Goal: Task Accomplishment & Management: Manage account settings

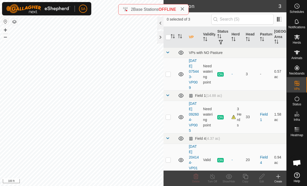
click at [161, 37] on div at bounding box center [160, 37] width 6 height 12
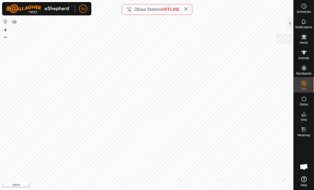
click at [305, 38] on icon at bounding box center [304, 37] width 6 height 5
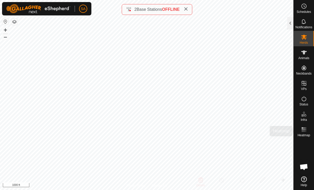
click at [304, 132] on icon at bounding box center [304, 130] width 6 height 6
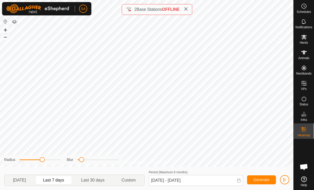
click at [99, 179] on span "Last 30 days" at bounding box center [92, 180] width 23 height 6
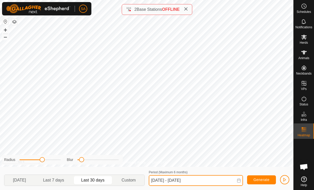
click at [222, 180] on input "[DATE] - [DATE]" at bounding box center [196, 180] width 94 height 11
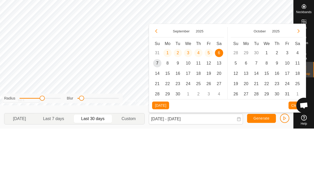
click at [153, 89] on button "Previous Month" at bounding box center [156, 93] width 8 height 8
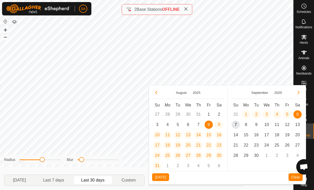
click at [156, 89] on button "Previous Month" at bounding box center [156, 93] width 8 height 8
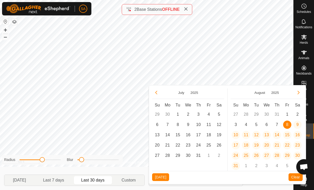
click at [201, 122] on span "10" at bounding box center [198, 125] width 8 height 8
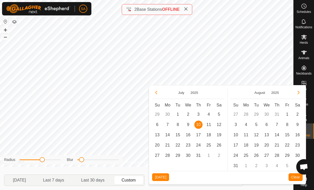
click at [286, 122] on span "8" at bounding box center [287, 125] width 8 height 8
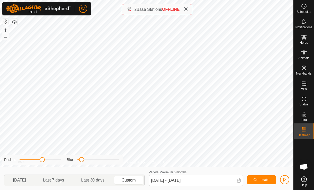
click at [263, 179] on span "Generate" at bounding box center [261, 180] width 16 height 4
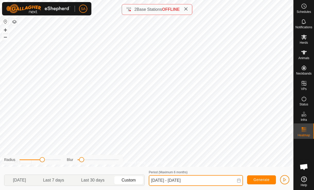
click at [239, 178] on input "[DATE] - [DATE]" at bounding box center [196, 180] width 94 height 11
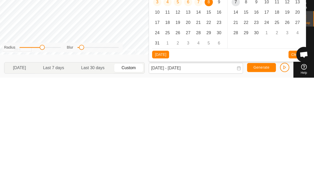
click at [179, 131] on span "19" at bounding box center [178, 135] width 8 height 8
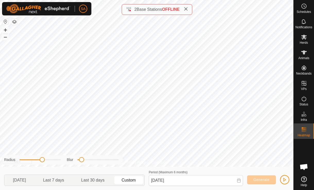
click at [127, 176] on p-togglebutton "Custom" at bounding box center [128, 180] width 31 height 11
click at [237, 182] on icon at bounding box center [238, 181] width 3 height 4
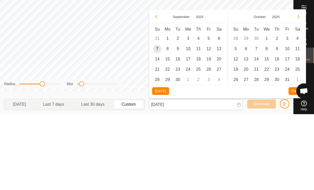
click at [157, 89] on button "Previous Month" at bounding box center [156, 93] width 8 height 8
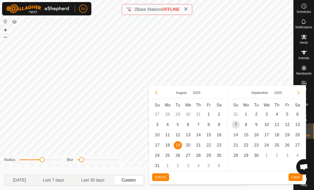
click at [156, 90] on button "Previous Month" at bounding box center [156, 93] width 8 height 8
click at [211, 146] on span "25" at bounding box center [209, 145] width 8 height 8
type input "[DATE]"
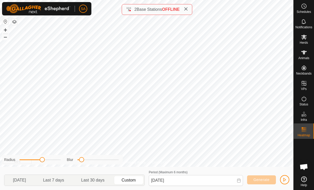
click at [284, 179] on span "button" at bounding box center [285, 180] width 4 height 4
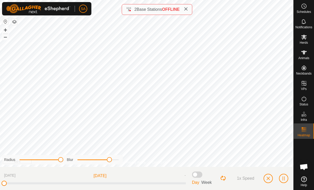
click at [269, 178] on span "button" at bounding box center [268, 178] width 4 height 4
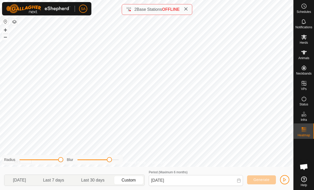
click at [239, 181] on icon at bounding box center [239, 181] width 4 height 4
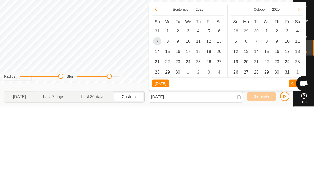
click at [153, 89] on button "Previous Month" at bounding box center [156, 93] width 8 height 8
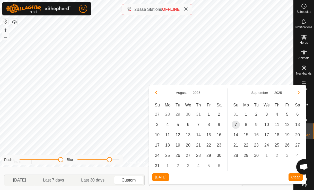
click at [155, 91] on icon "Previous Month" at bounding box center [156, 93] width 4 height 4
click at [211, 156] on td "1" at bounding box center [209, 156] width 10 height 10
click at [220, 144] on span "26" at bounding box center [219, 145] width 8 height 8
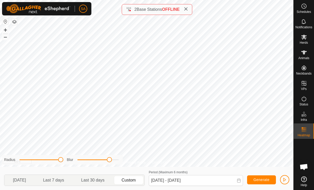
click at [263, 179] on span "Generate" at bounding box center [261, 180] width 16 height 4
click at [238, 180] on icon at bounding box center [239, 181] width 4 height 4
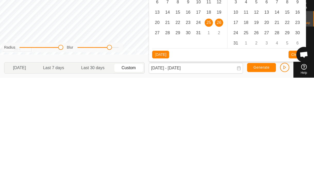
click at [167, 141] on span "28" at bounding box center [167, 145] width 8 height 8
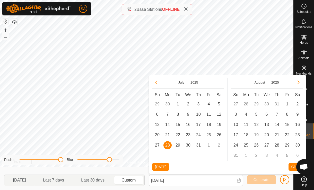
click at [288, 104] on span "1" at bounding box center [287, 104] width 8 height 8
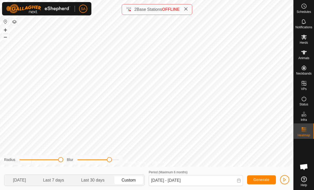
click at [265, 180] on span "Generate" at bounding box center [261, 180] width 16 height 4
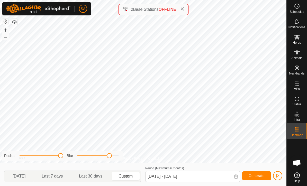
click at [236, 177] on icon at bounding box center [236, 177] width 4 height 4
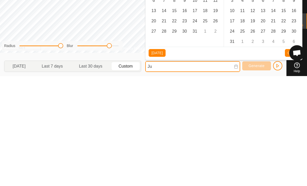
type input "J"
type input "[DATE]"
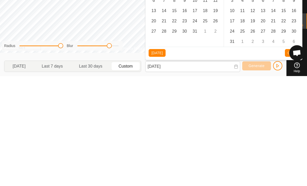
click at [287, 159] on button "Clear" at bounding box center [292, 163] width 14 height 8
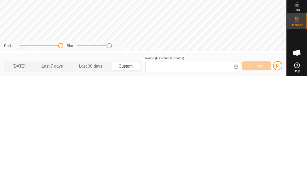
click at [131, 173] on span "Custom" at bounding box center [126, 176] width 14 height 6
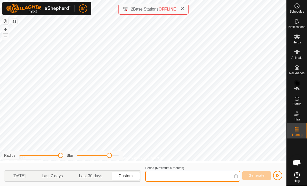
click at [159, 175] on input "Period (Maximum 6 months)" at bounding box center [192, 176] width 95 height 11
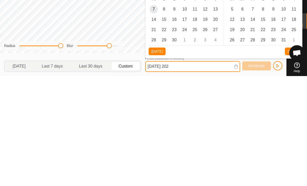
type input "[DATE]"
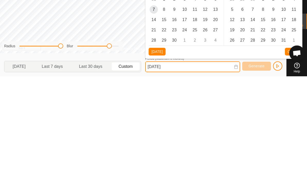
click at [231, 171] on input "[DATE]" at bounding box center [192, 176] width 95 height 11
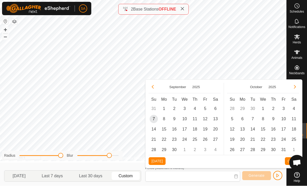
click at [154, 86] on icon "Previous Month" at bounding box center [153, 87] width 4 height 4
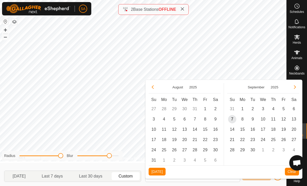
click at [206, 119] on span "8" at bounding box center [205, 119] width 8 height 8
click at [217, 117] on span "9" at bounding box center [215, 119] width 8 height 8
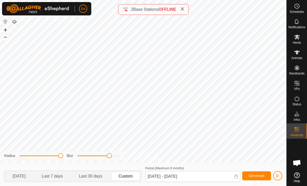
click at [260, 173] on button "Generate" at bounding box center [256, 176] width 29 height 9
click at [238, 173] on input "[DATE] - [DATE]" at bounding box center [192, 176] width 95 height 11
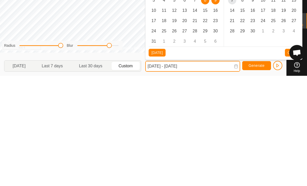
scroll to position [0, 0]
click at [207, 171] on input "[DATE] - [DATE]" at bounding box center [192, 176] width 95 height 11
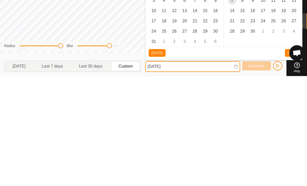
type input "[DATE]"
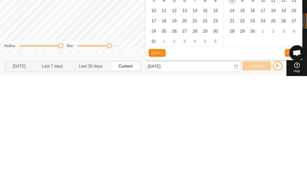
click at [236, 175] on icon at bounding box center [236, 177] width 4 height 4
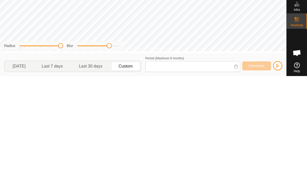
click at [237, 175] on icon at bounding box center [235, 177] width 3 height 4
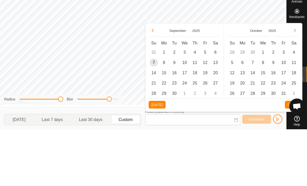
click at [154, 85] on icon "Previous Month" at bounding box center [153, 87] width 4 height 4
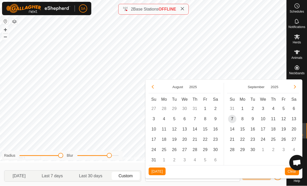
click at [154, 86] on icon "Previous Month" at bounding box center [153, 87] width 4 height 4
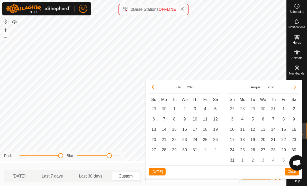
click at [294, 118] on span "9" at bounding box center [294, 119] width 8 height 8
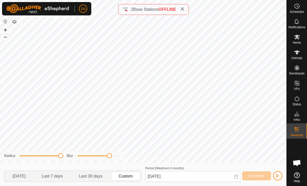
click at [237, 175] on icon at bounding box center [236, 177] width 4 height 4
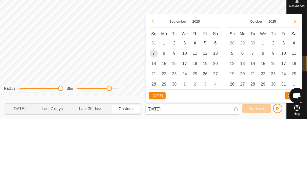
click at [151, 85] on button "Previous Month" at bounding box center [153, 89] width 8 height 8
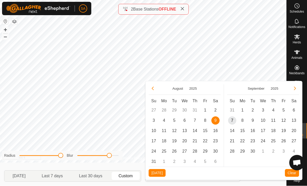
click at [217, 119] on span "9" at bounding box center [215, 121] width 8 height 8
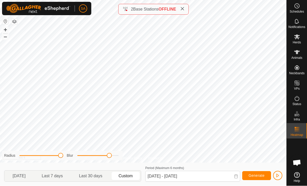
click at [257, 175] on span "Generate" at bounding box center [257, 176] width 16 height 4
click at [237, 175] on icon at bounding box center [235, 177] width 3 height 4
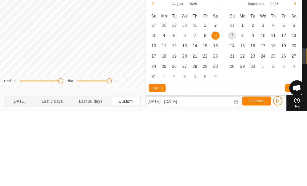
click at [174, 107] on span "5" at bounding box center [174, 111] width 8 height 8
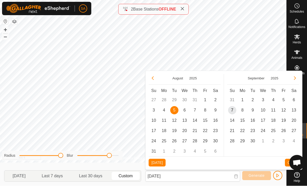
click at [176, 111] on span "5" at bounding box center [174, 111] width 8 height 8
type input "[DATE] - [DATE]"
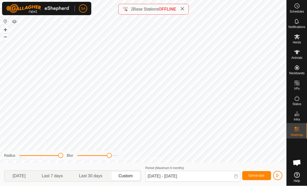
click at [255, 175] on span "Generate" at bounding box center [257, 176] width 16 height 4
click at [237, 175] on icon at bounding box center [236, 177] width 4 height 4
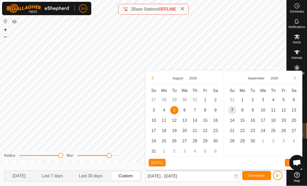
click at [158, 76] on div "[DATE]" at bounding box center [185, 79] width 72 height 11
click at [156, 78] on button "Previous Month" at bounding box center [153, 78] width 8 height 8
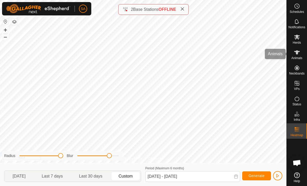
click at [300, 54] on es-animals-svg-icon at bounding box center [297, 52] width 9 height 8
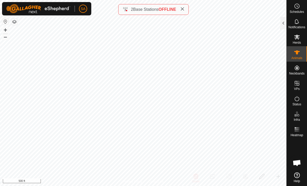
click at [283, 22] on div at bounding box center [283, 23] width 6 height 12
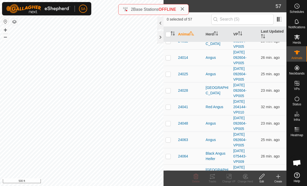
scroll to position [26, 0]
click at [167, 104] on p-checkbox at bounding box center [168, 106] width 5 height 4
checkbox input "true"
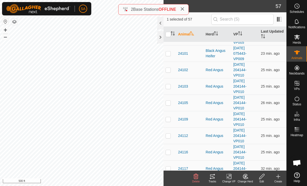
scroll to position [419, 0]
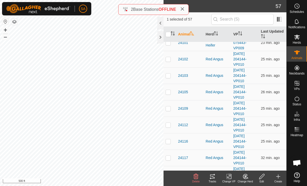
click at [168, 74] on p-checkbox at bounding box center [168, 76] width 5 height 4
checkbox input "true"
click at [170, 92] on p-checkbox at bounding box center [168, 92] width 5 height 4
checkbox input "true"
click at [216, 179] on tracks-svg-icon at bounding box center [212, 177] width 16 height 6
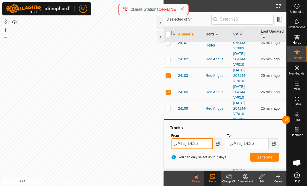
click at [209, 142] on input "[DATE] 14:36" at bounding box center [192, 143] width 42 height 11
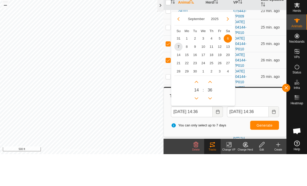
click at [179, 49] on icon "Previous Month" at bounding box center [178, 51] width 4 height 4
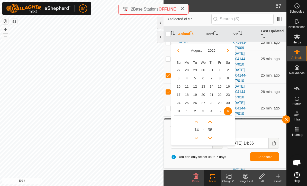
click at [230, 69] on span "2" at bounding box center [228, 70] width 8 height 8
type input "[DATE] 14:36"
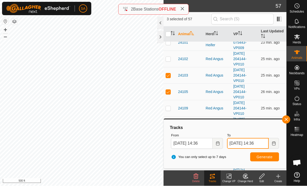
click at [266, 143] on input "[DATE] 14:36" at bounding box center [248, 143] width 42 height 11
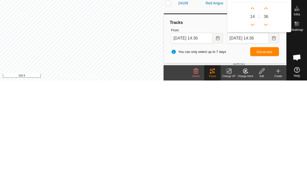
click at [236, 108] on div "14 : 36" at bounding box center [260, 121] width 58 height 27
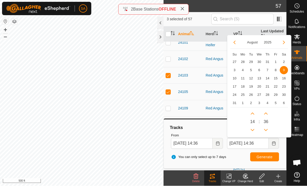
click at [284, 61] on span "2" at bounding box center [284, 62] width 8 height 8
type input "[DATE] 14:36"
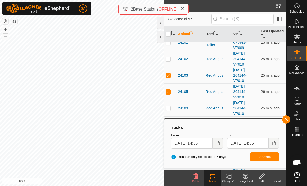
click at [267, 156] on span "Generate" at bounding box center [265, 157] width 16 height 4
click at [267, 155] on span "Generate" at bounding box center [265, 157] width 16 height 4
click at [200, 142] on input "[DATE] 14:36" at bounding box center [192, 143] width 42 height 11
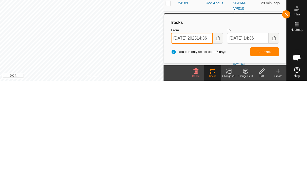
type input "[DATE] 202514:36"
click at [262, 155] on span "Generate" at bounding box center [265, 157] width 16 height 4
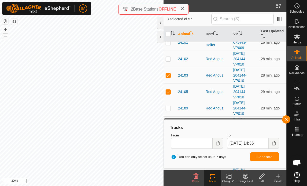
click at [287, 119] on span "button" at bounding box center [286, 120] width 4 height 4
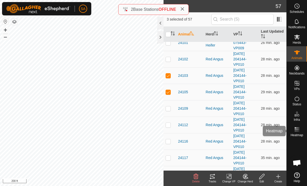
click at [296, 132] on rect at bounding box center [295, 131] width 1 height 1
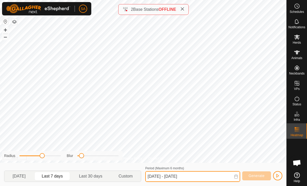
click at [228, 176] on input "[DATE] - [DATE]" at bounding box center [192, 176] width 95 height 11
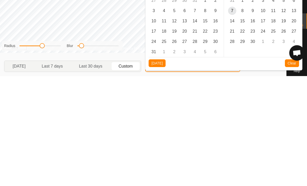
type input "[DATE]"
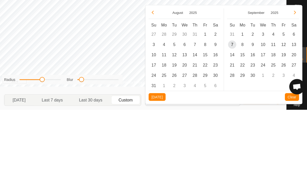
click at [215, 107] on span "2" at bounding box center [215, 111] width 8 height 8
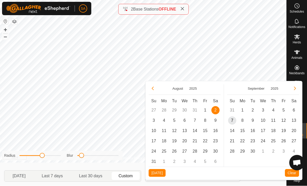
click at [166, 121] on span "4" at bounding box center [164, 121] width 8 height 8
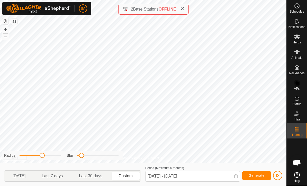
click at [256, 175] on span "Generate" at bounding box center [257, 176] width 16 height 4
click at [214, 177] on input "[DATE] - [DATE]" at bounding box center [192, 176] width 95 height 11
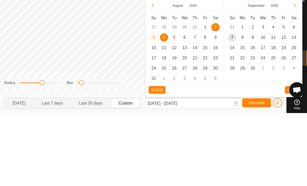
click at [197, 107] on span "7" at bounding box center [195, 111] width 8 height 8
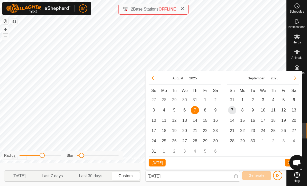
click at [195, 111] on span "7" at bounding box center [195, 111] width 8 height 8
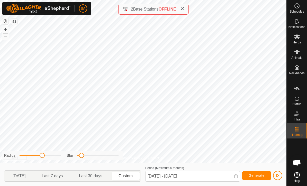
click at [257, 175] on span "Generate" at bounding box center [257, 176] width 16 height 4
click at [236, 177] on icon at bounding box center [236, 177] width 4 height 4
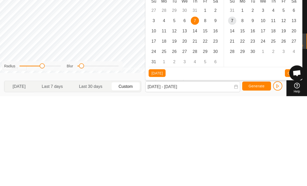
click at [206, 107] on span "8" at bounding box center [205, 111] width 8 height 8
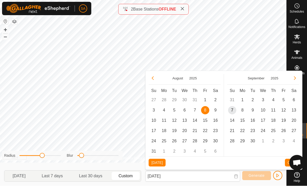
click at [205, 111] on span "8" at bounding box center [205, 111] width 8 height 8
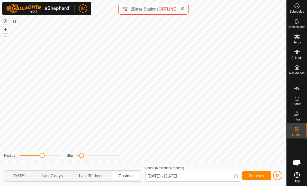
click at [258, 176] on span "Generate" at bounding box center [257, 176] width 16 height 4
click at [214, 176] on input "[DATE] - [DATE]" at bounding box center [192, 176] width 95 height 11
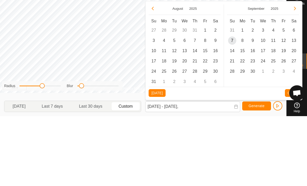
click at [219, 107] on span "9" at bounding box center [215, 111] width 8 height 8
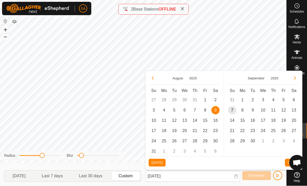
click at [218, 109] on span "9" at bounding box center [215, 111] width 8 height 8
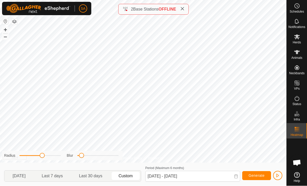
click at [259, 174] on span "Generate" at bounding box center [257, 176] width 16 height 4
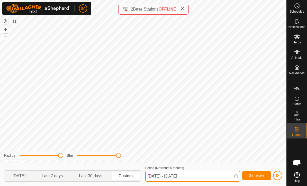
click at [231, 177] on input "[DATE] - [DATE]" at bounding box center [192, 176] width 95 height 11
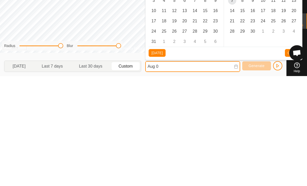
type input "Aug"
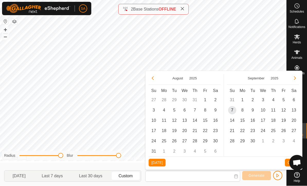
click at [287, 163] on button "Clear" at bounding box center [292, 163] width 14 height 8
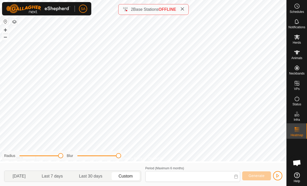
click at [56, 175] on span "Last 7 days" at bounding box center [52, 176] width 21 height 6
click at [96, 176] on span "Last 30 days" at bounding box center [90, 176] width 23 height 6
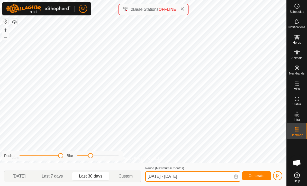
click at [234, 177] on input "[DATE] - [DATE]" at bounding box center [192, 176] width 95 height 11
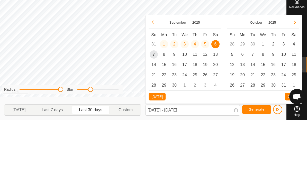
click at [153, 87] on icon "Previous Month" at bounding box center [153, 89] width 2 height 4
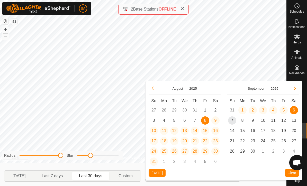
click at [197, 130] on span "14" at bounding box center [195, 131] width 8 height 8
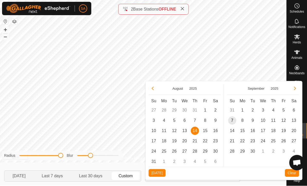
click at [195, 130] on span "14" at bounding box center [195, 131] width 8 height 8
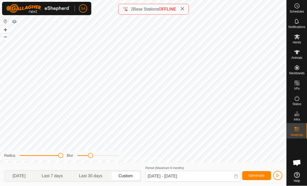
click at [258, 175] on span "Generate" at bounding box center [257, 176] width 16 height 4
click at [236, 174] on input "[DATE] - [DATE]" at bounding box center [192, 176] width 95 height 11
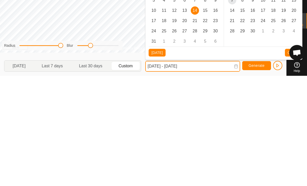
scroll to position [0, 0]
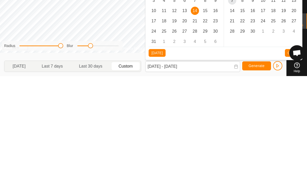
click at [195, 117] on span "14" at bounding box center [195, 121] width 8 height 8
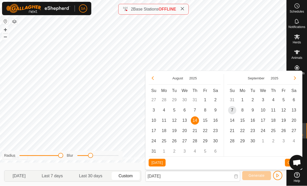
click at [216, 144] on span "30" at bounding box center [215, 141] width 8 height 8
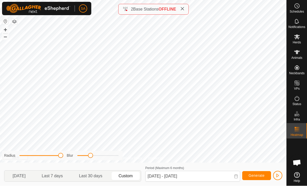
click at [252, 176] on span "Generate" at bounding box center [257, 176] width 16 height 4
click at [202, 175] on input "[DATE] - [DATE]" at bounding box center [192, 176] width 95 height 11
click at [235, 173] on input "[DATE] - [DATE]" at bounding box center [192, 176] width 95 height 11
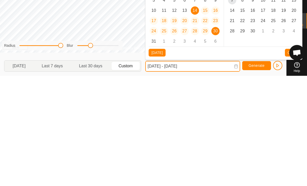
scroll to position [0, 0]
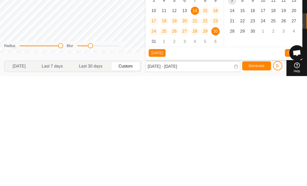
click at [204, 117] on span "15" at bounding box center [205, 121] width 8 height 8
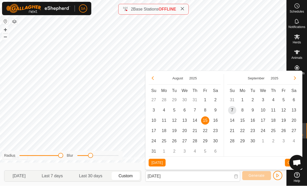
click at [204, 120] on span "15" at bounding box center [205, 121] width 8 height 8
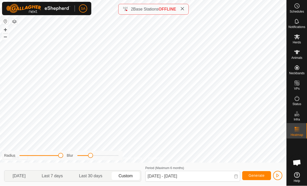
click at [258, 175] on span "Generate" at bounding box center [257, 176] width 16 height 4
click at [234, 176] on icon at bounding box center [236, 177] width 4 height 4
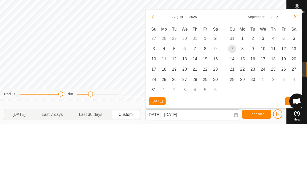
click at [218, 117] on span "16" at bounding box center [215, 121] width 8 height 8
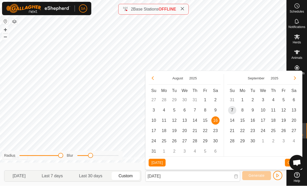
click at [214, 122] on span "16" at bounding box center [215, 121] width 8 height 8
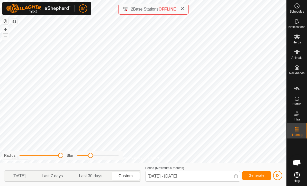
click at [254, 172] on button "Generate" at bounding box center [256, 176] width 29 height 9
click at [210, 175] on input "[DATE] - [DATE]" at bounding box center [192, 176] width 95 height 11
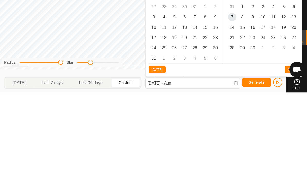
click at [152, 127] on span "17" at bounding box center [154, 131] width 8 height 8
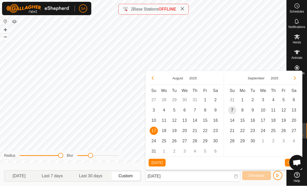
click at [152, 130] on span "17" at bounding box center [154, 131] width 8 height 8
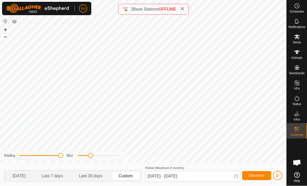
click at [260, 175] on span "Generate" at bounding box center [257, 176] width 16 height 4
click at [236, 176] on icon at bounding box center [236, 177] width 4 height 4
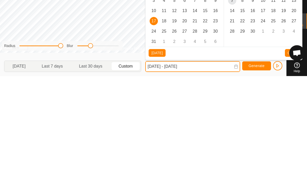
scroll to position [0, 0]
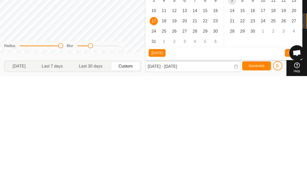
click at [167, 127] on span "18" at bounding box center [164, 131] width 8 height 8
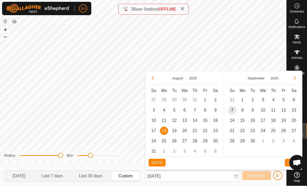
click at [164, 132] on span "18" at bounding box center [164, 131] width 8 height 8
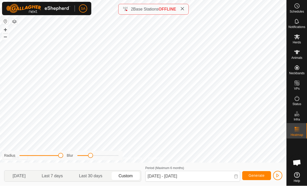
click at [258, 177] on span "Generate" at bounding box center [257, 176] width 16 height 4
click at [234, 175] on icon at bounding box center [236, 177] width 4 height 4
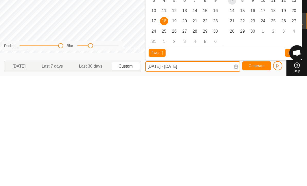
scroll to position [0, 0]
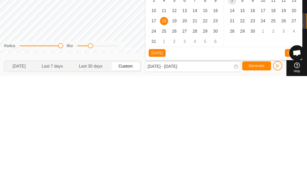
click at [172, 127] on span "19" at bounding box center [174, 131] width 8 height 8
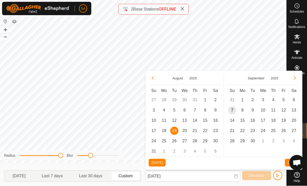
click at [174, 132] on span "19" at bounding box center [174, 131] width 8 height 8
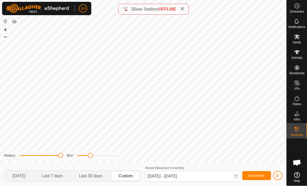
click at [255, 178] on button "Generate" at bounding box center [256, 176] width 29 height 9
click at [234, 176] on icon at bounding box center [236, 177] width 4 height 4
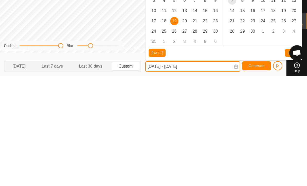
scroll to position [0, 0]
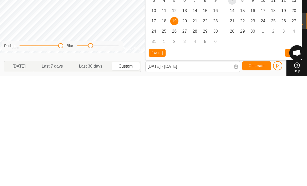
click at [184, 127] on span "20" at bounding box center [185, 131] width 8 height 8
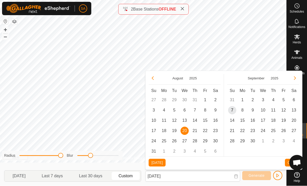
click at [183, 130] on span "20" at bounding box center [185, 131] width 8 height 8
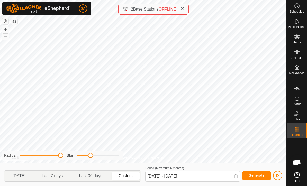
click at [255, 176] on span "Generate" at bounding box center [257, 176] width 16 height 4
click at [235, 174] on input "[DATE] - [DATE]" at bounding box center [192, 176] width 95 height 11
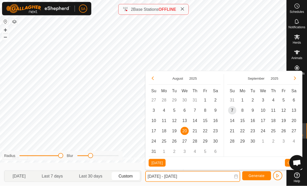
scroll to position [0, 0]
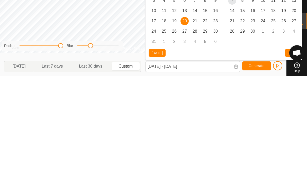
click at [192, 127] on span "21" at bounding box center [195, 131] width 8 height 8
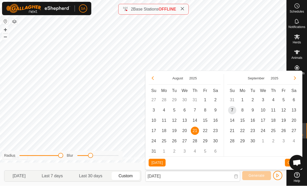
click at [195, 131] on span "21" at bounding box center [195, 131] width 8 height 8
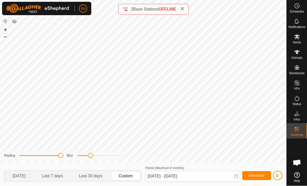
click at [258, 174] on span "Generate" at bounding box center [257, 176] width 16 height 4
click at [237, 174] on input "[DATE] - [DATE]" at bounding box center [192, 176] width 95 height 11
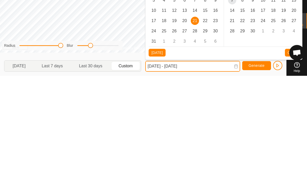
scroll to position [0, 0]
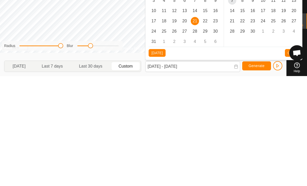
click at [205, 127] on span "22" at bounding box center [205, 131] width 8 height 8
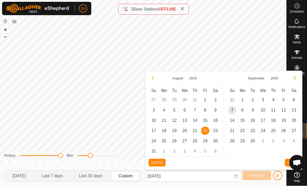
click at [206, 131] on span "22" at bounding box center [205, 131] width 8 height 8
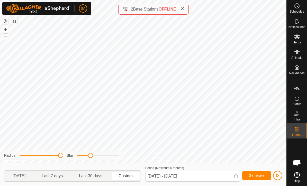
click at [256, 176] on span "Generate" at bounding box center [257, 176] width 16 height 4
click at [206, 176] on input "[DATE] - [DATE]" at bounding box center [192, 176] width 95 height 11
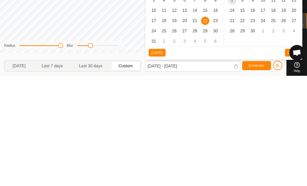
click at [217, 127] on span "23" at bounding box center [215, 131] width 8 height 8
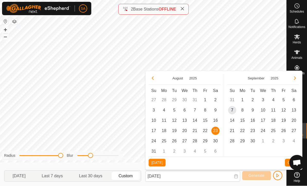
click at [219, 129] on span "23" at bounding box center [215, 131] width 8 height 8
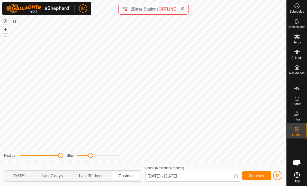
click at [259, 175] on span "Generate" at bounding box center [257, 176] width 16 height 4
click at [257, 176] on span "Generate" at bounding box center [257, 176] width 16 height 4
click at [176, 175] on input "[DATE] - [DATE]" at bounding box center [192, 176] width 95 height 11
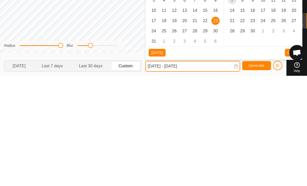
scroll to position [0, 0]
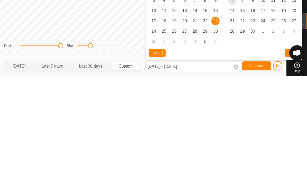
click at [155, 137] on span "24" at bounding box center [154, 141] width 8 height 8
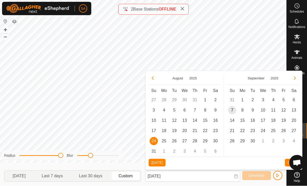
click at [157, 140] on span "24" at bounding box center [154, 141] width 8 height 8
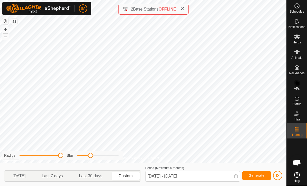
click at [256, 175] on span "Generate" at bounding box center [257, 176] width 16 height 4
click at [203, 178] on input "[DATE] - [DATE]" at bounding box center [192, 176] width 95 height 11
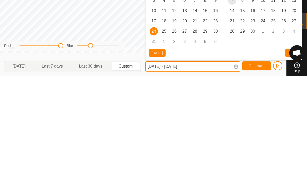
scroll to position [0, 0]
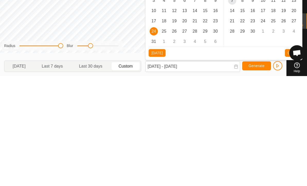
click at [165, 137] on span "25" at bounding box center [164, 141] width 8 height 8
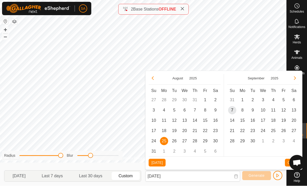
click at [166, 141] on span "25" at bounding box center [164, 141] width 8 height 8
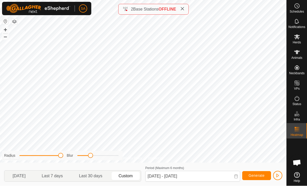
click at [261, 177] on span "Generate" at bounding box center [257, 176] width 16 height 4
click at [235, 175] on icon at bounding box center [236, 177] width 4 height 4
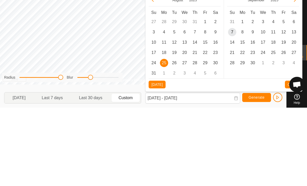
click at [167, 117] on span "11" at bounding box center [164, 121] width 8 height 8
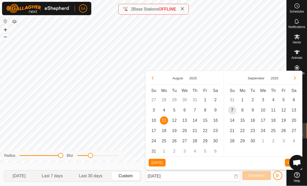
click at [176, 121] on span "12" at bounding box center [174, 121] width 8 height 8
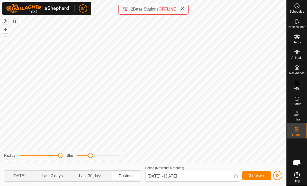
click at [257, 177] on span "Generate" at bounding box center [257, 176] width 16 height 4
click at [219, 176] on input "[DATE] - [DATE]" at bounding box center [192, 176] width 95 height 11
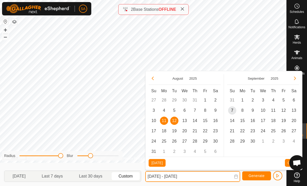
scroll to position [0, 0]
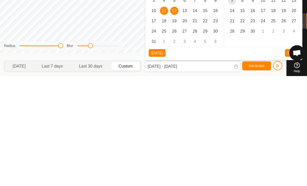
click at [176, 117] on span "12" at bounding box center [174, 121] width 8 height 8
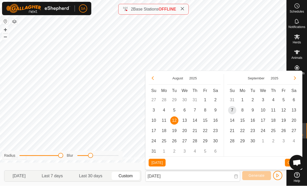
click at [176, 121] on span "12" at bounding box center [174, 121] width 8 height 8
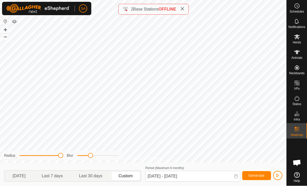
click at [257, 176] on span "Generate" at bounding box center [257, 176] width 16 height 4
click at [233, 177] on input "[DATE] - [DATE]" at bounding box center [192, 176] width 95 height 11
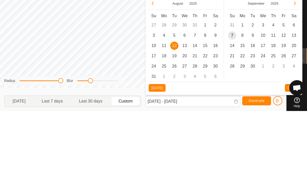
click at [198, 117] on span "14" at bounding box center [195, 121] width 8 height 8
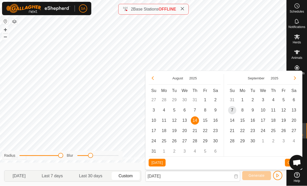
click at [197, 121] on span "14" at bounding box center [195, 121] width 8 height 8
type input "[DATE] - [DATE]"
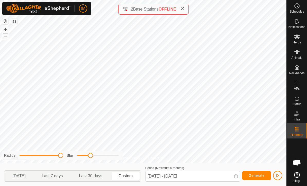
click at [256, 177] on span "Generate" at bounding box center [257, 176] width 16 height 4
click at [237, 178] on icon at bounding box center [236, 177] width 4 height 4
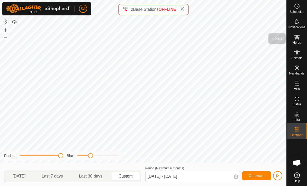
click at [298, 38] on icon at bounding box center [297, 37] width 6 height 5
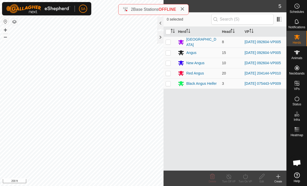
click at [196, 86] on div "Black Angus Heifer" at bounding box center [201, 83] width 30 height 5
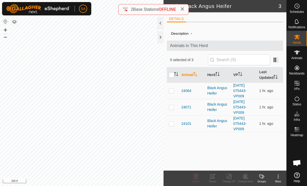
click at [188, 123] on span "24101" at bounding box center [186, 123] width 10 height 5
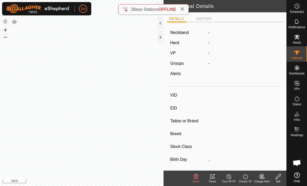
type input "24101"
type input "-"
type input "24101"
type input "Angus"
type input "-"
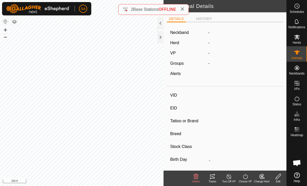
type input "06/2024"
type input "1 year 3 months"
type input "0 kg"
type input "-"
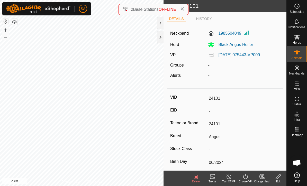
click at [202, 20] on li "HISTORY" at bounding box center [204, 18] width 20 height 5
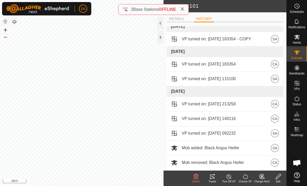
scroll to position [275, 0]
click at [211, 106] on span "VP turned on: [DATE] 213258" at bounding box center [209, 105] width 54 height 6
click at [222, 108] on span "VP turned on: [DATE] 213258" at bounding box center [209, 105] width 54 height 6
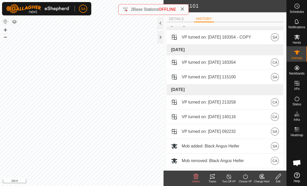
scroll to position [277, 0]
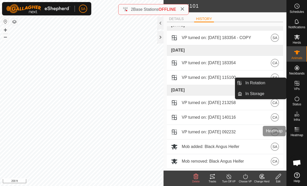
click at [298, 133] on es-heatmap-svg-icon at bounding box center [297, 130] width 9 height 8
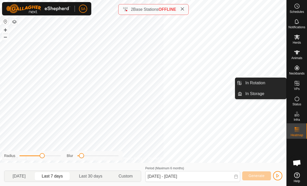
click at [300, 134] on span "Heatmap" at bounding box center [297, 135] width 13 height 3
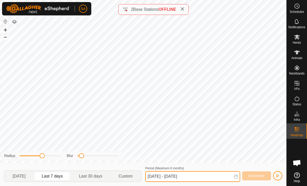
click at [219, 176] on input "[DATE] - [DATE]" at bounding box center [192, 176] width 95 height 11
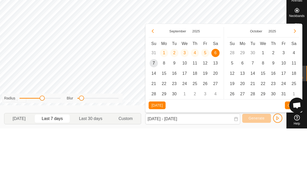
click at [156, 85] on button "Previous Month" at bounding box center [153, 89] width 8 height 8
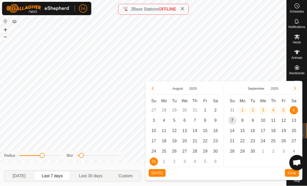
click at [154, 90] on icon "Previous Month" at bounding box center [153, 89] width 2 height 4
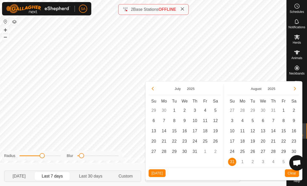
click at [233, 131] on span "10" at bounding box center [232, 131] width 8 height 8
type input "[DATE]"
click at [292, 175] on span "Clear" at bounding box center [292, 173] width 8 height 4
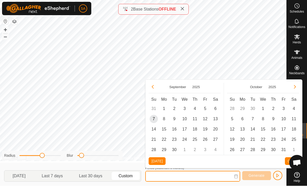
click at [183, 176] on input "Period (Maximum 6 months)" at bounding box center [192, 176] width 95 height 11
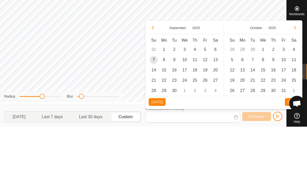
click at [152, 85] on icon "Previous Month" at bounding box center [153, 87] width 2 height 4
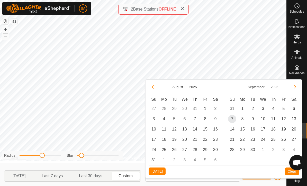
click at [153, 130] on span "10" at bounding box center [154, 130] width 8 height 8
click at [154, 130] on span "10" at bounding box center [154, 130] width 8 height 8
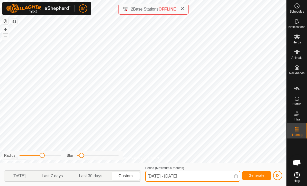
click at [174, 177] on input "[DATE] - [DATE]" at bounding box center [192, 176] width 95 height 11
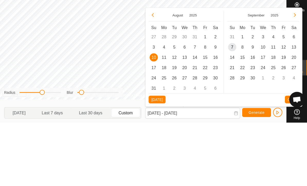
click at [156, 95] on td "27" at bounding box center [154, 100] width 10 height 10
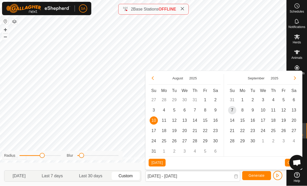
click at [154, 101] on td "27" at bounding box center [154, 100] width 10 height 10
click at [154, 99] on td "27" at bounding box center [154, 100] width 10 height 10
click at [155, 101] on td "27" at bounding box center [154, 100] width 10 height 10
click at [196, 99] on td "31" at bounding box center [195, 100] width 10 height 10
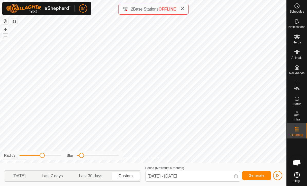
click at [259, 177] on span "Generate" at bounding box center [257, 176] width 16 height 4
click at [212, 177] on input "[DATE] - [DATE]" at bounding box center [192, 176] width 95 height 11
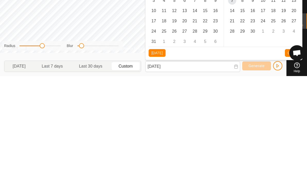
click at [163, 117] on span "11" at bounding box center [164, 121] width 8 height 8
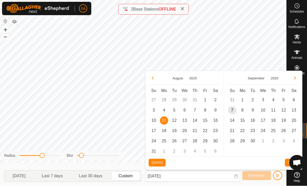
click at [162, 121] on span "11" at bounding box center [164, 121] width 8 height 8
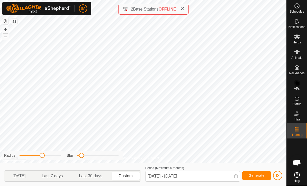
click at [260, 174] on span "Generate" at bounding box center [257, 176] width 16 height 4
click at [231, 176] on input "[DATE] - [DATE]" at bounding box center [192, 176] width 95 height 11
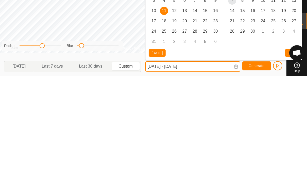
scroll to position [0, 0]
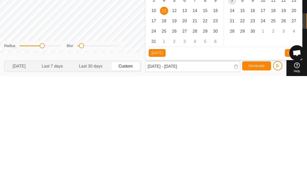
click at [176, 117] on span "12" at bounding box center [174, 121] width 8 height 8
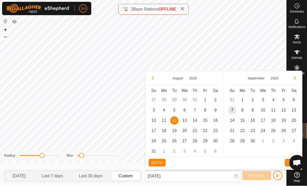
click at [176, 122] on span "12" at bounding box center [174, 121] width 8 height 8
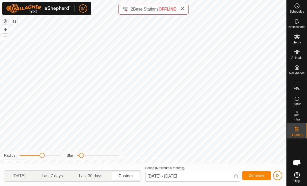
click at [255, 175] on span "Generate" at bounding box center [257, 176] width 16 height 4
click at [215, 177] on input "[DATE] - [DATE]" at bounding box center [192, 176] width 95 height 11
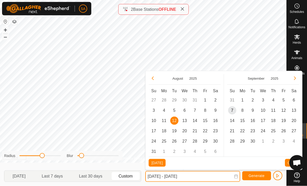
scroll to position [0, 0]
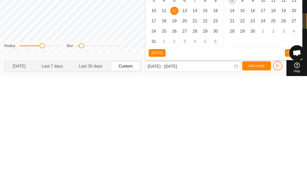
click at [197, 117] on span "14" at bounding box center [195, 121] width 8 height 8
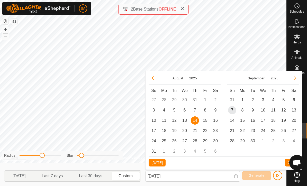
click at [197, 121] on span "14" at bounding box center [195, 121] width 8 height 8
type input "[DATE] - [DATE]"
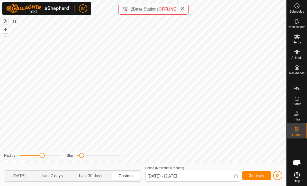
click at [262, 175] on span "Generate" at bounding box center [257, 176] width 16 height 4
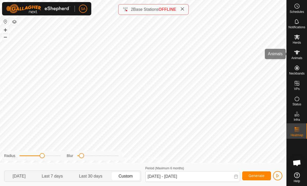
click at [300, 54] on icon at bounding box center [297, 52] width 6 height 6
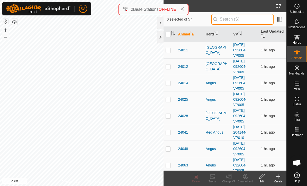
click at [240, 21] on input "text" at bounding box center [242, 19] width 62 height 11
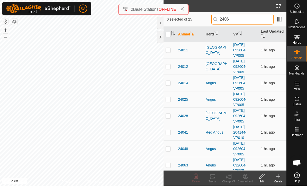
type input "24064"
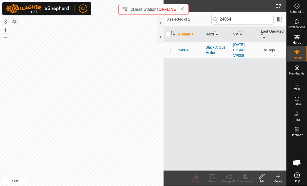
click at [183, 52] on span "24064" at bounding box center [183, 50] width 10 height 5
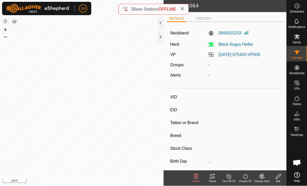
type input "24064"
type input "-"
type input "24064"
type input "Angus"
type input "-"
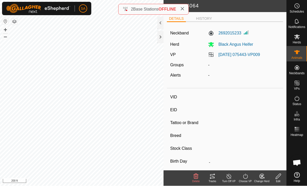
type input "11/2024"
type input "10 months"
type input "0 kg"
type input "-"
click at [281, 178] on icon at bounding box center [278, 177] width 6 height 6
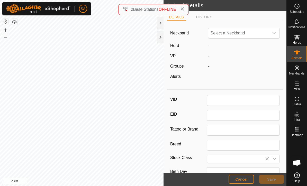
type input "24064"
type input "Angus"
type input "11/2024"
type input "10 months"
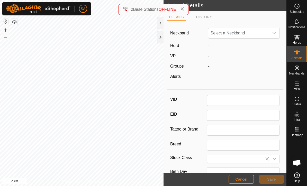
type input "0"
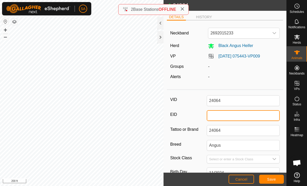
click at [217, 117] on input "EID" at bounding box center [243, 115] width 73 height 11
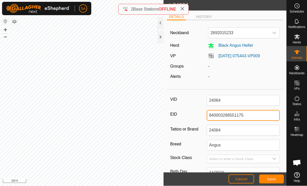
type input "840003288551175"
click at [274, 178] on span "Save" at bounding box center [271, 180] width 9 height 4
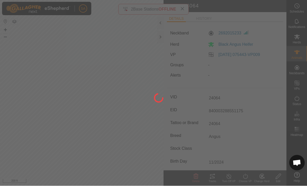
type input "0 kg"
type input "-"
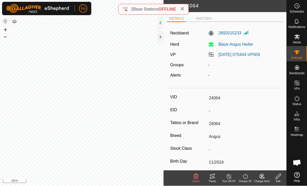
click at [205, 15] on div "DETAILS HISTORY Neckband 2692015233 Herd Black Angus Heifer VP [DATE] 075443-VP…" at bounding box center [225, 91] width 123 height 158
click at [184, 8] on icon at bounding box center [182, 9] width 4 height 4
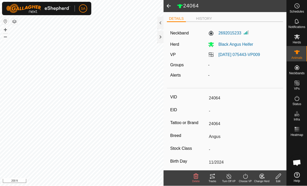
click at [164, 37] on div at bounding box center [160, 37] width 6 height 12
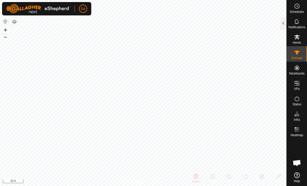
type input "25003"
type input "840003304719059"
type input "7 Blue"
type input "Black Angus"
type input "-"
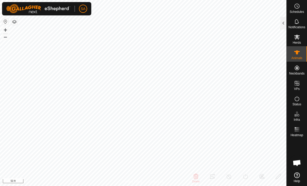
type input "03/2020"
type input "5 years 7 months"
type input "Pregnant"
type input "0 kg"
type input "-"
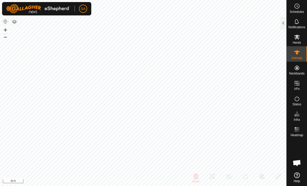
click at [286, 20] on div at bounding box center [283, 23] width 6 height 12
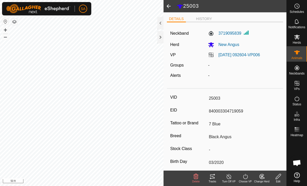
click at [161, 38] on div at bounding box center [160, 37] width 6 height 12
